Goal: Task Accomplishment & Management: Use online tool/utility

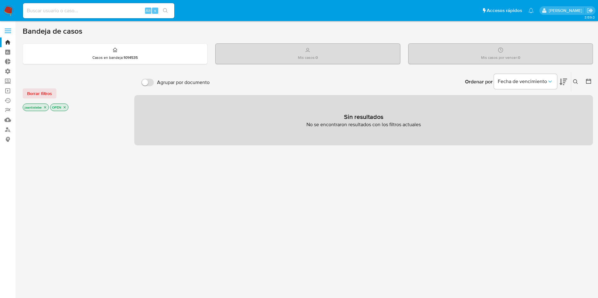
click at [10, 26] on label at bounding box center [8, 30] width 16 height 13
click at [0, 0] on input "checkbox" at bounding box center [0, 0] width 0 height 0
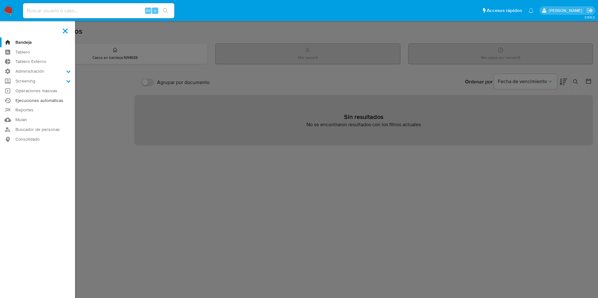
click at [42, 98] on link "Ejecuciones automáticas" at bounding box center [37, 101] width 75 height 10
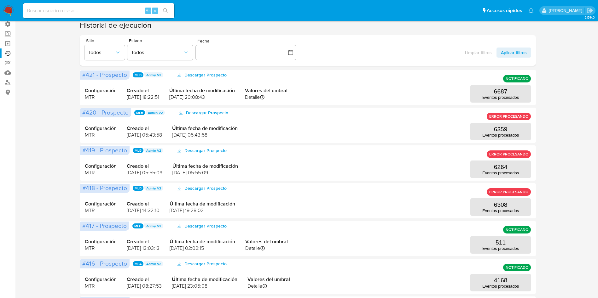
scroll to position [95, 0]
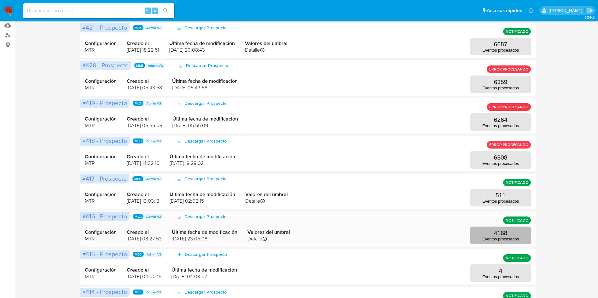
click at [490, 235] on button "4168 Eventos procesados" at bounding box center [500, 236] width 60 height 18
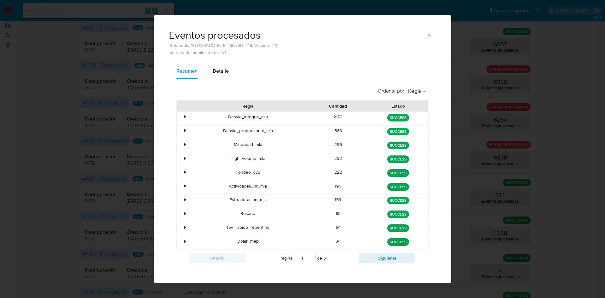
drag, startPoint x: 328, startPoint y: 134, endPoint x: 360, endPoint y: 132, distance: 32.2
click at [360, 132] on div "568" at bounding box center [338, 133] width 60 height 14
click at [428, 39] on span "button" at bounding box center [429, 35] width 5 height 9
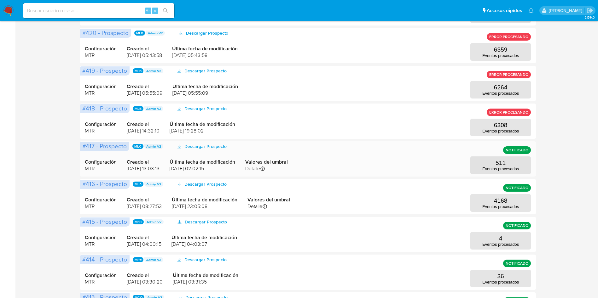
scroll to position [142, 0]
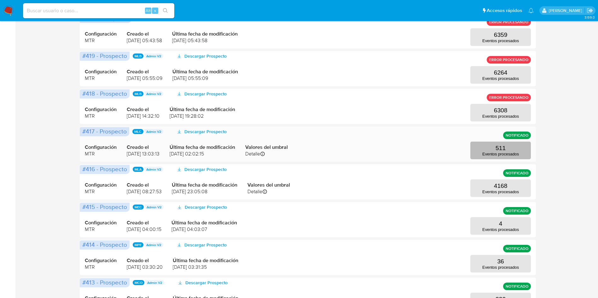
click at [487, 154] on p "Eventos procesados" at bounding box center [500, 154] width 37 height 5
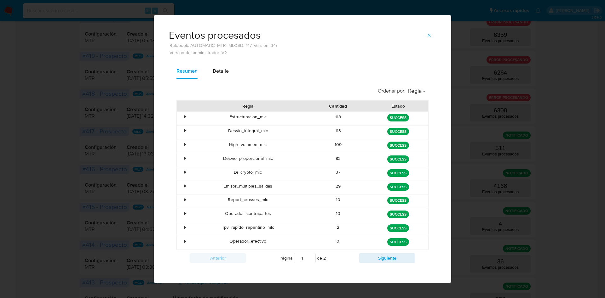
drag, startPoint x: 325, startPoint y: 159, endPoint x: 362, endPoint y: 161, distance: 36.6
click at [362, 161] on div "83" at bounding box center [338, 160] width 60 height 14
click at [427, 36] on icon "button" at bounding box center [429, 35] width 5 height 5
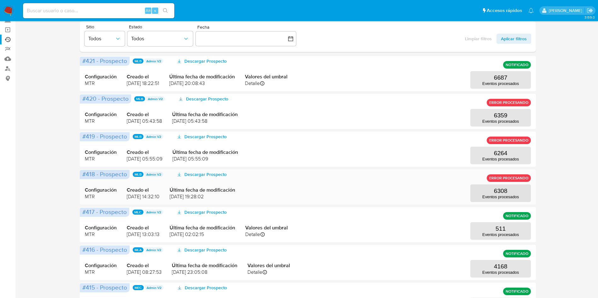
scroll to position [0, 0]
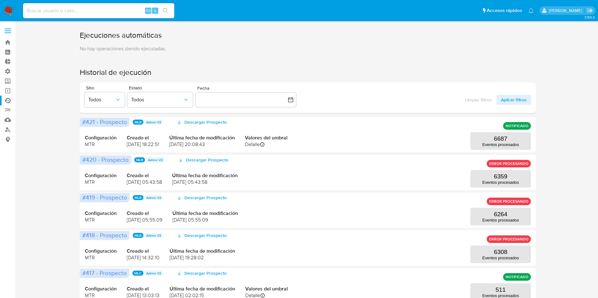
click at [2, 34] on label at bounding box center [8, 30] width 16 height 13
click at [0, 0] on input "checkbox" at bounding box center [0, 0] width 0 height 0
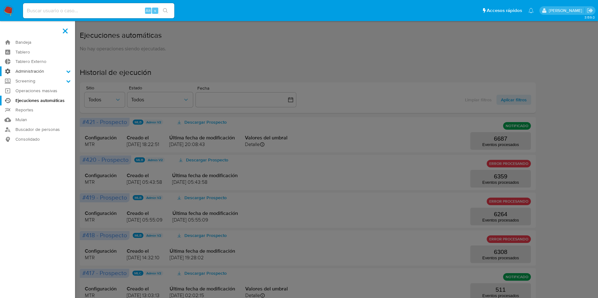
click at [27, 72] on label "Administración" at bounding box center [37, 71] width 75 height 10
click at [0, 0] on input "Administración" at bounding box center [0, 0] width 0 height 0
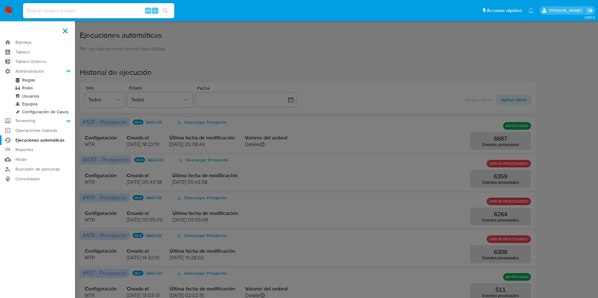
click at [28, 79] on link "Reglas" at bounding box center [37, 80] width 75 height 8
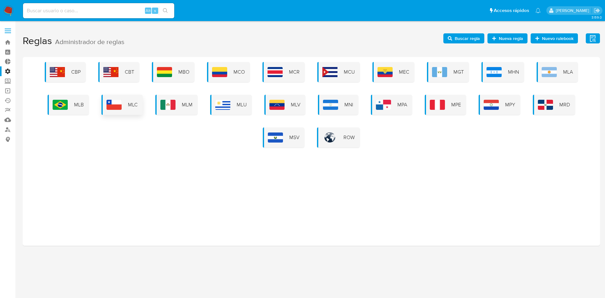
click at [123, 106] on div "MLC" at bounding box center [121, 105] width 41 height 20
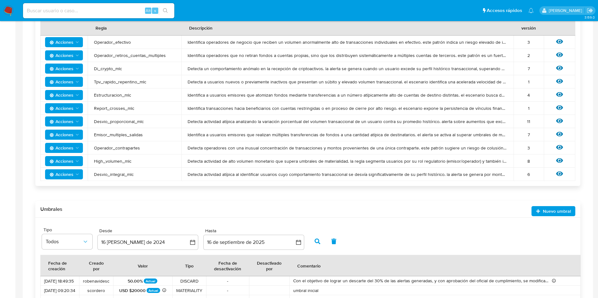
scroll to position [116, 0]
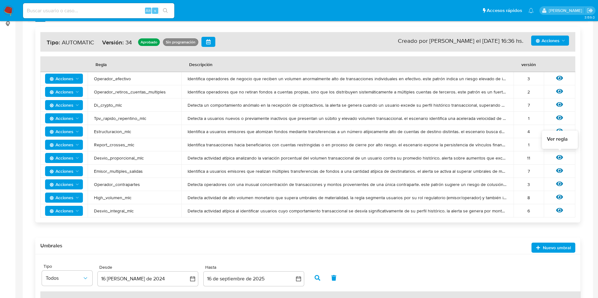
click at [559, 156] on icon at bounding box center [559, 157] width 7 height 5
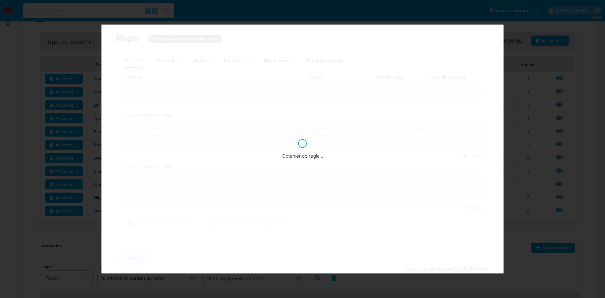
checkbox input "true"
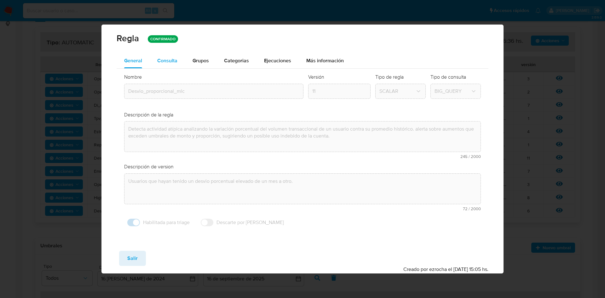
click at [163, 60] on span "Consulta" at bounding box center [167, 60] width 20 height 7
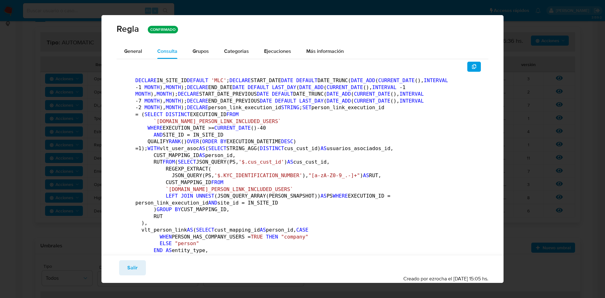
click at [468, 72] on button "button" at bounding box center [474, 67] width 14 height 10
click at [539, 78] on div "Regla CONFIRMADO General Consulta Parametros Evidencias Grupos Categorias Ejecu…" at bounding box center [302, 149] width 605 height 298
click at [135, 271] on span "Salir" at bounding box center [132, 268] width 10 height 14
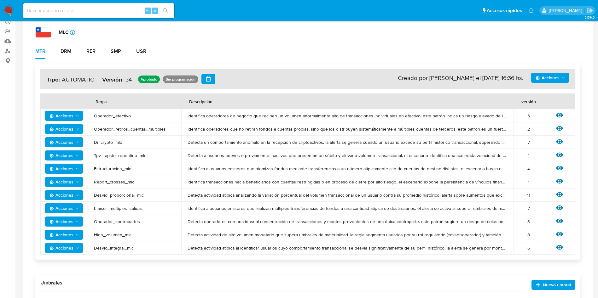
scroll to position [0, 0]
